Goal: Information Seeking & Learning: Learn about a topic

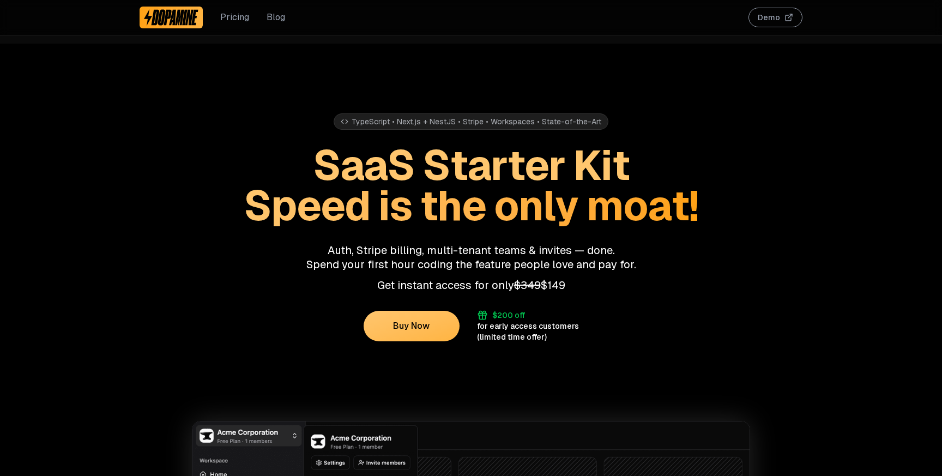
click at [226, 13] on link "Pricing" at bounding box center [234, 17] width 29 height 13
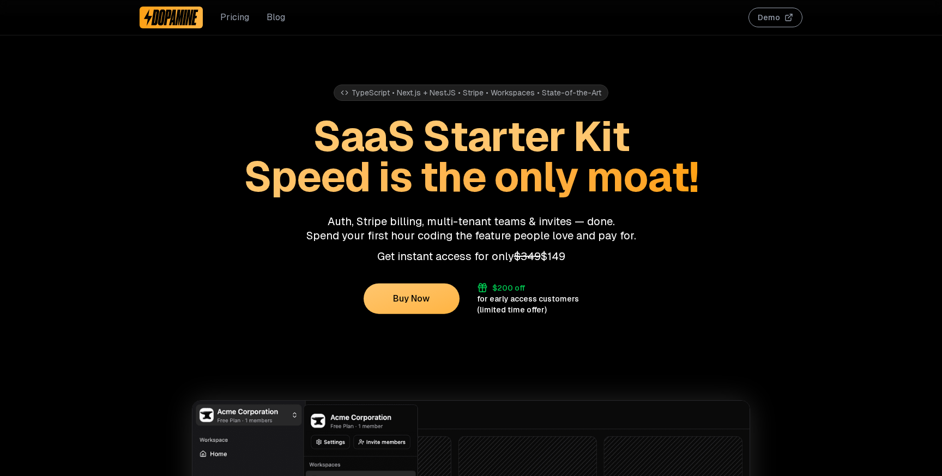
scroll to position [41, 0]
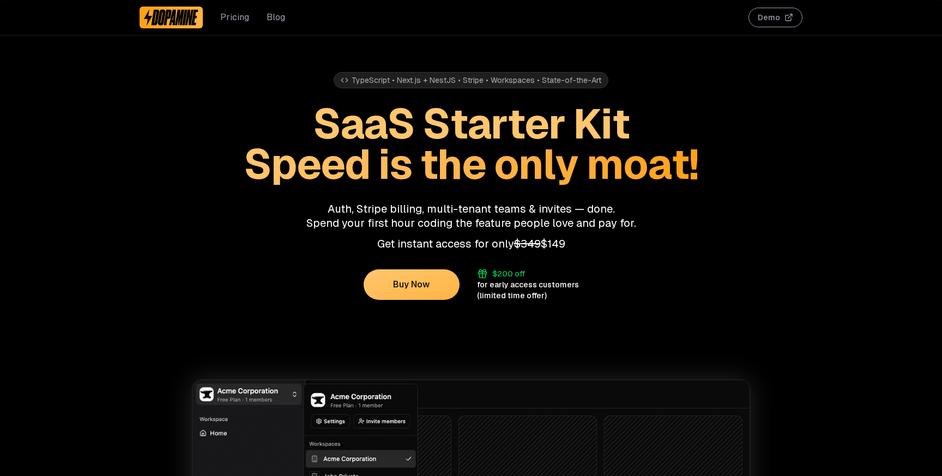
drag, startPoint x: 346, startPoint y: 208, endPoint x: 446, endPoint y: 220, distance: 100.5
click at [445, 220] on p "Auth, Stripe billing, multi-tenant teams & invites — done. Spend your first hou…" at bounding box center [471, 216] width 663 height 28
click at [446, 220] on p "Auth, Stripe billing, multi-tenant teams & invites — done. Spend your first hou…" at bounding box center [471, 216] width 663 height 28
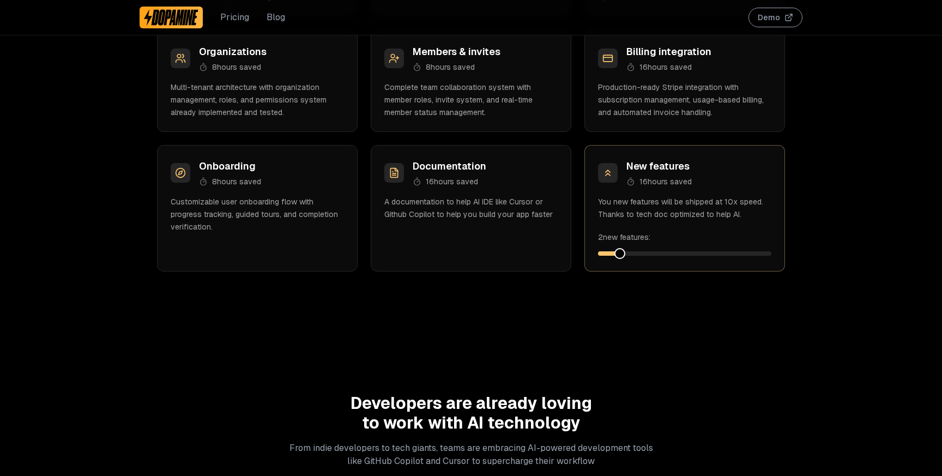
scroll to position [1874, 0]
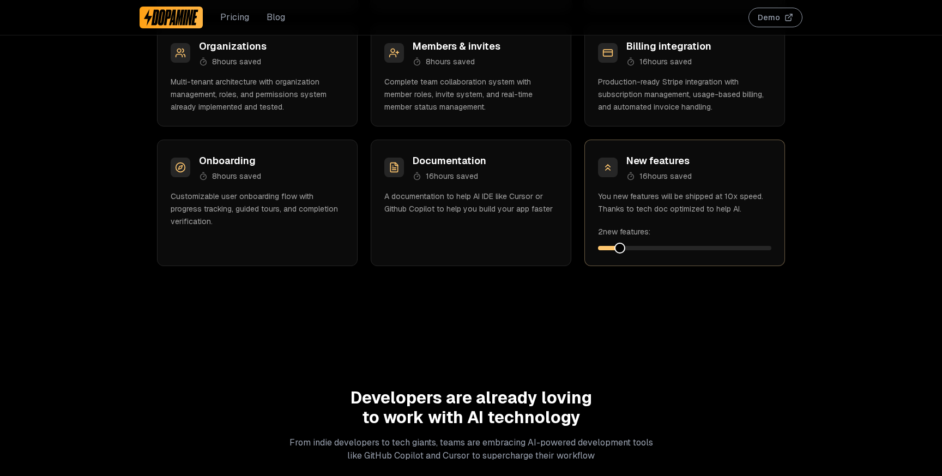
click at [614, 244] on span at bounding box center [619, 248] width 11 height 11
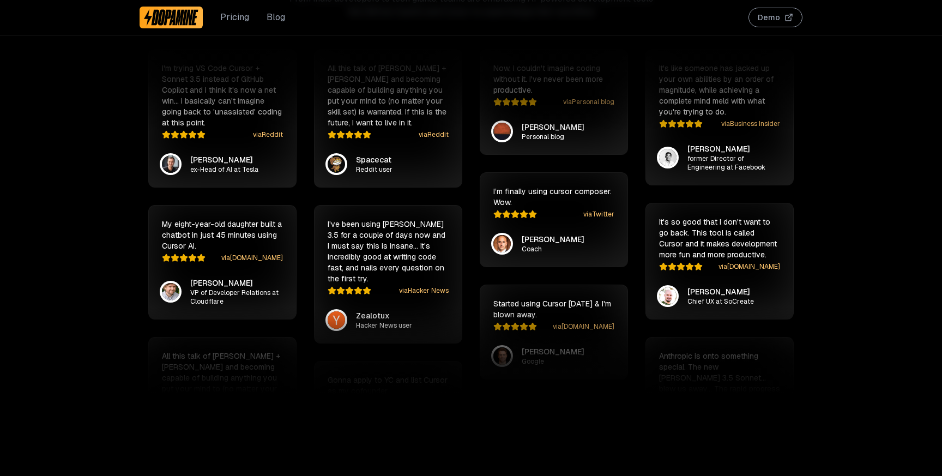
scroll to position [2317, 0]
